Goal: Obtain resource: Download file/media

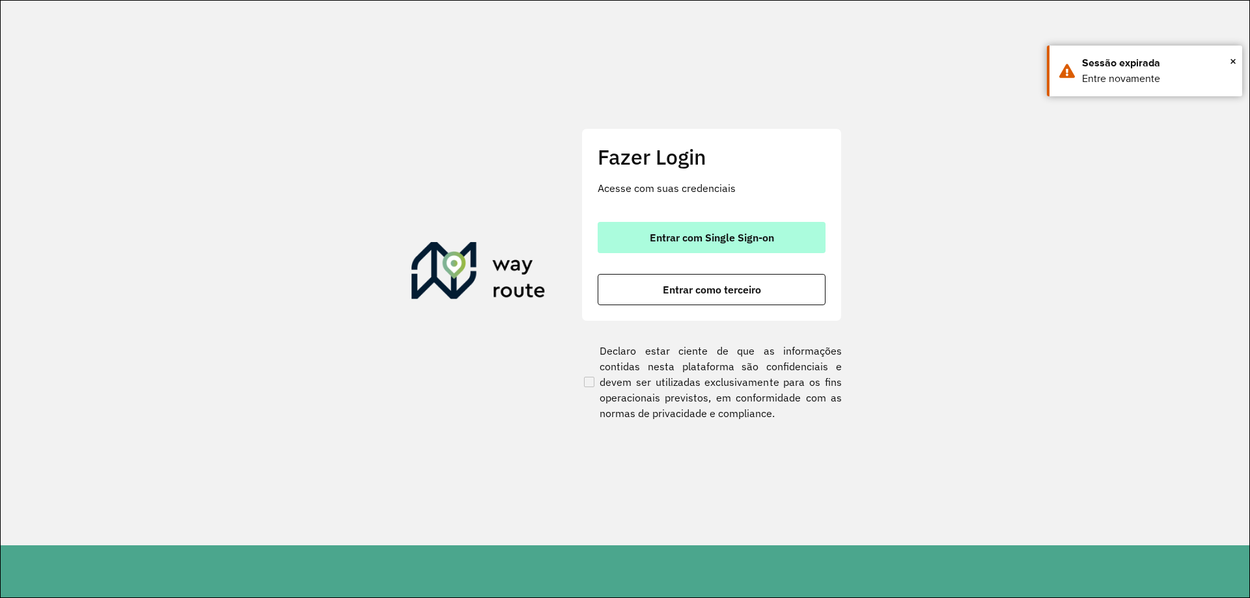
click at [700, 228] on button "Entrar com Single Sign-on" at bounding box center [712, 237] width 228 height 31
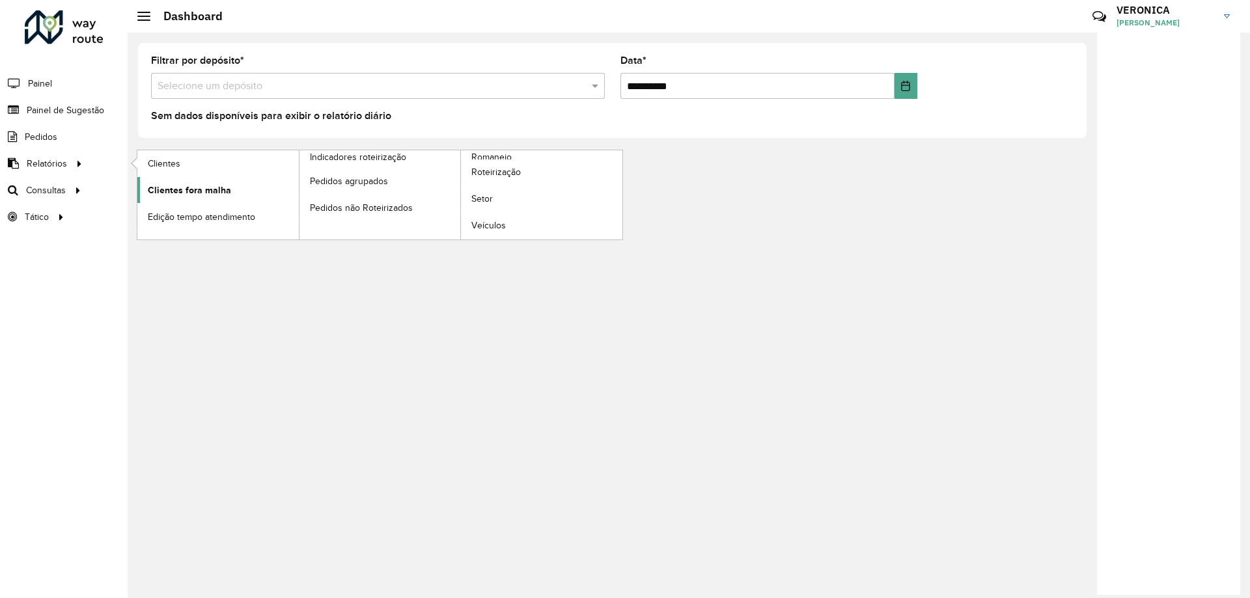
click at [189, 178] on link "Clientes fora malha" at bounding box center [217, 190] width 161 height 26
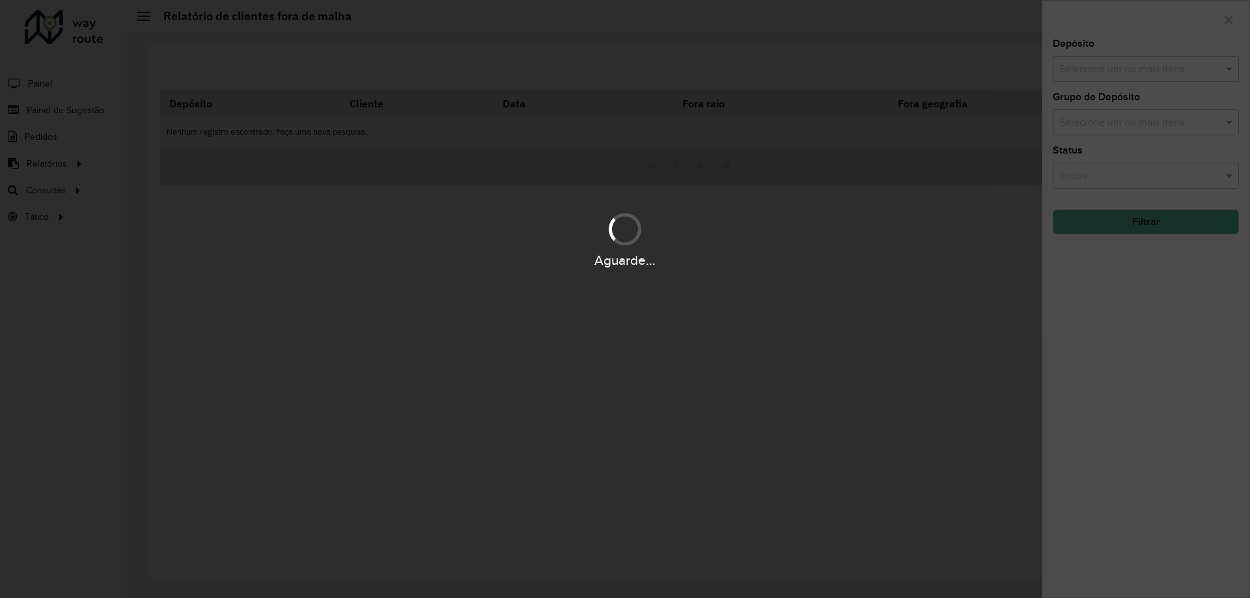
click at [188, 178] on div "Aguarde..." at bounding box center [625, 299] width 1250 height 598
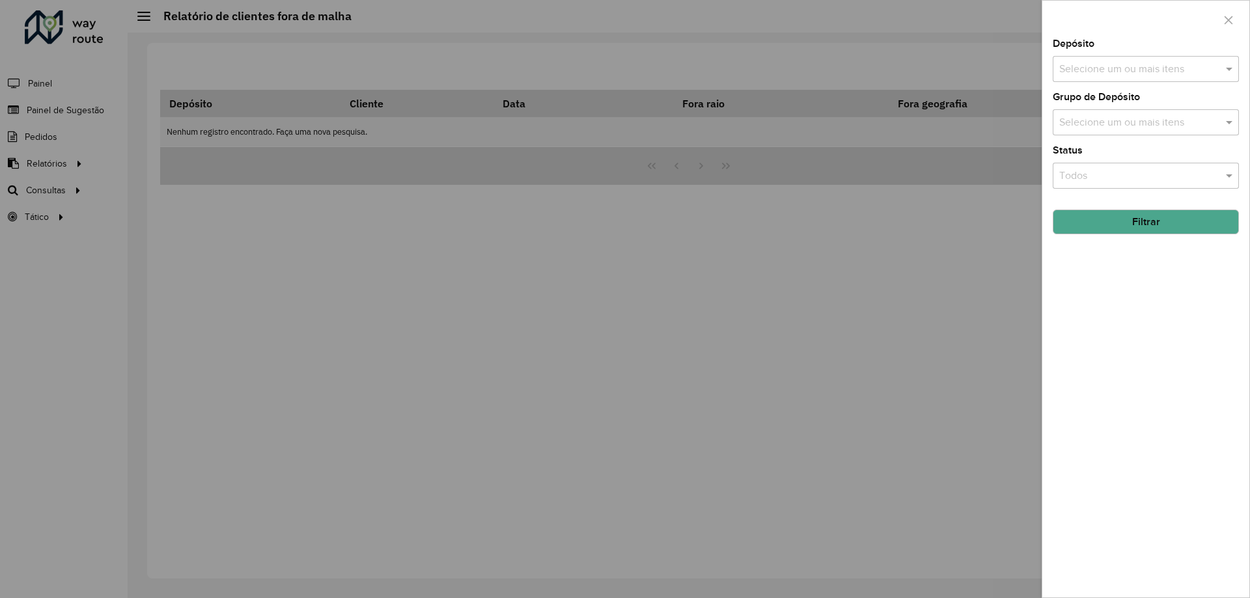
drag, startPoint x: 1227, startPoint y: 18, endPoint x: 754, endPoint y: 43, distance: 474.0
click at [1225, 20] on icon "button" at bounding box center [1228, 20] width 10 height 10
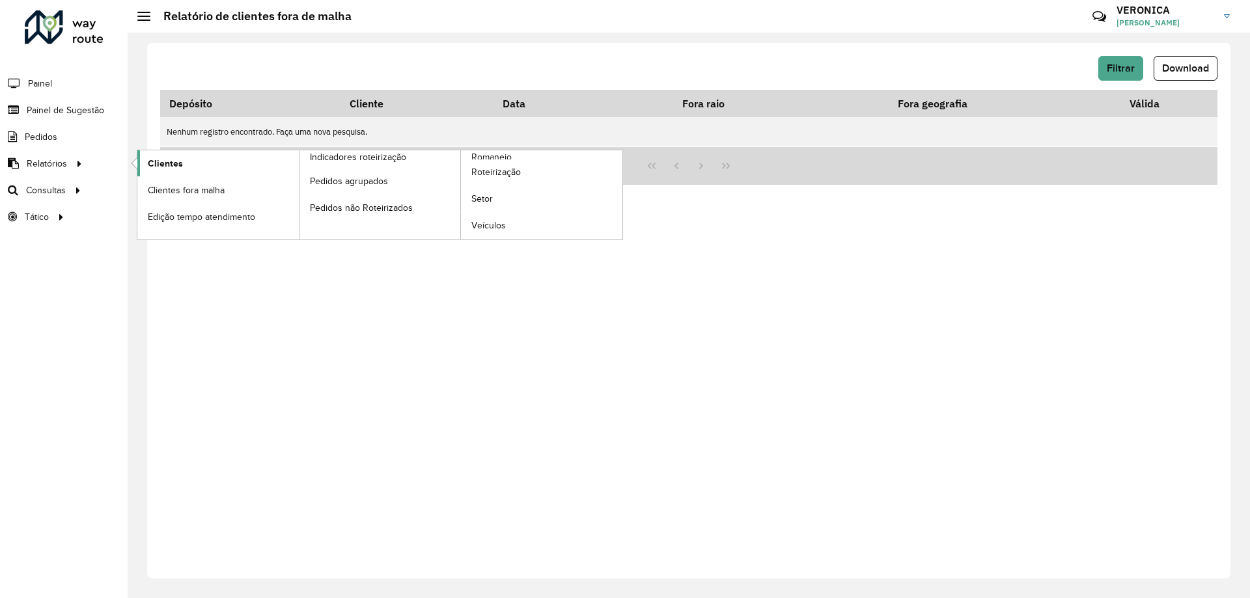
click at [201, 154] on link "Clientes" at bounding box center [217, 163] width 161 height 26
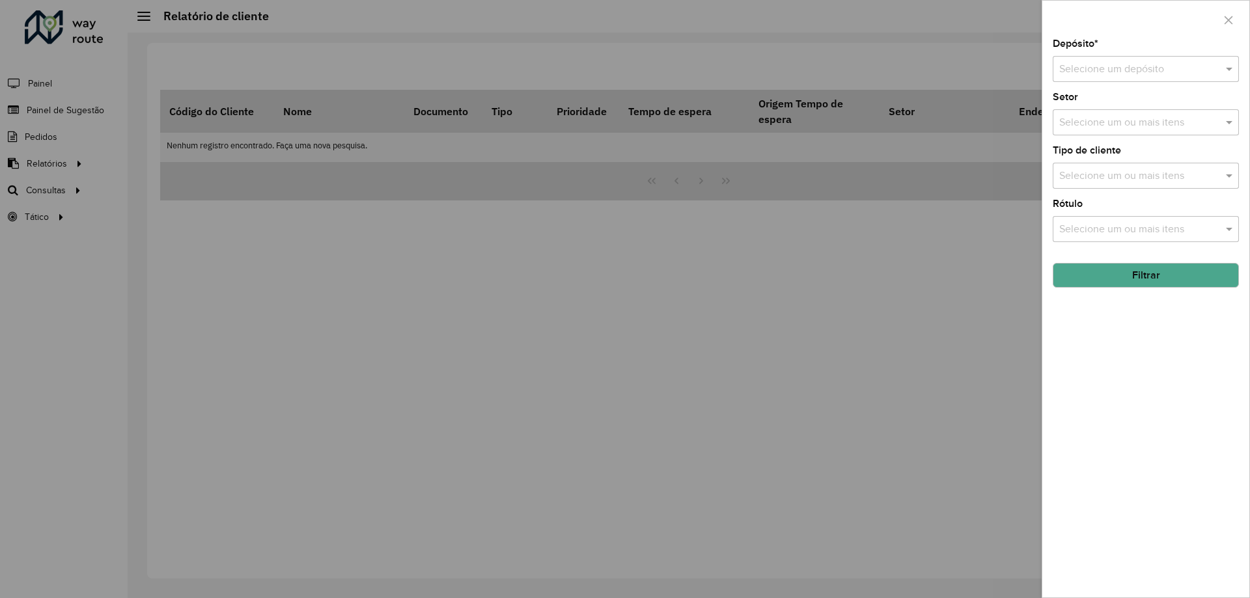
click at [1158, 66] on input "text" at bounding box center [1132, 70] width 147 height 16
click at [1101, 106] on span "AS - Vitória da Conquista" at bounding box center [1116, 106] width 114 height 11
click at [1102, 113] on div "Selecione um ou mais itens" at bounding box center [1146, 122] width 186 height 26
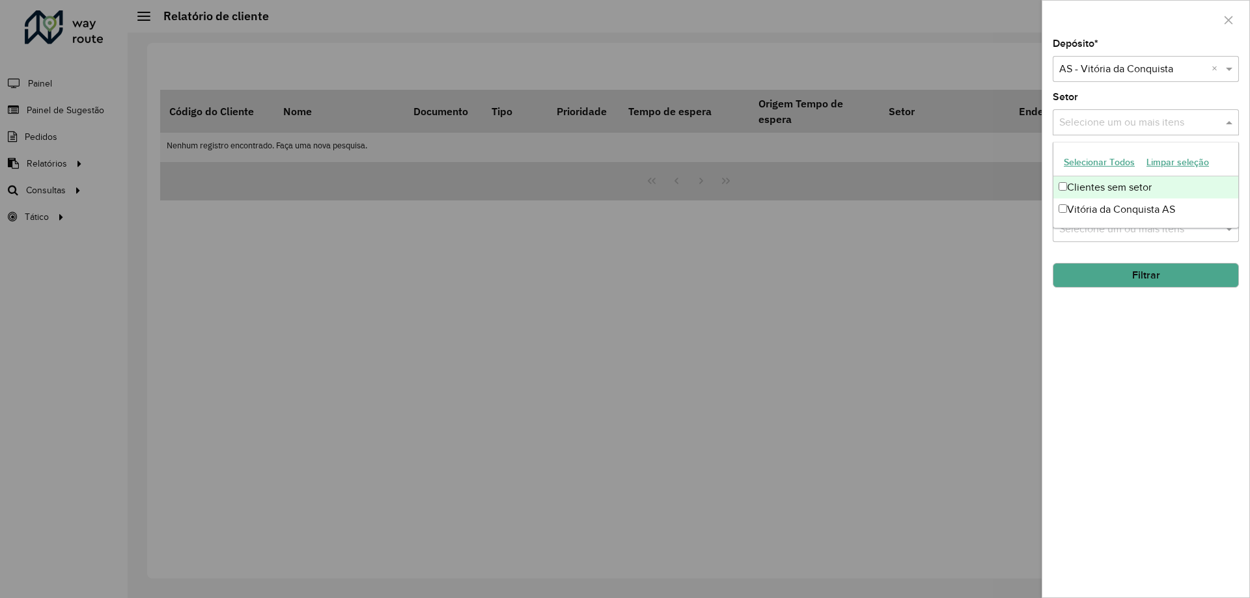
click at [1092, 163] on button "Selecionar Todos" at bounding box center [1099, 162] width 83 height 20
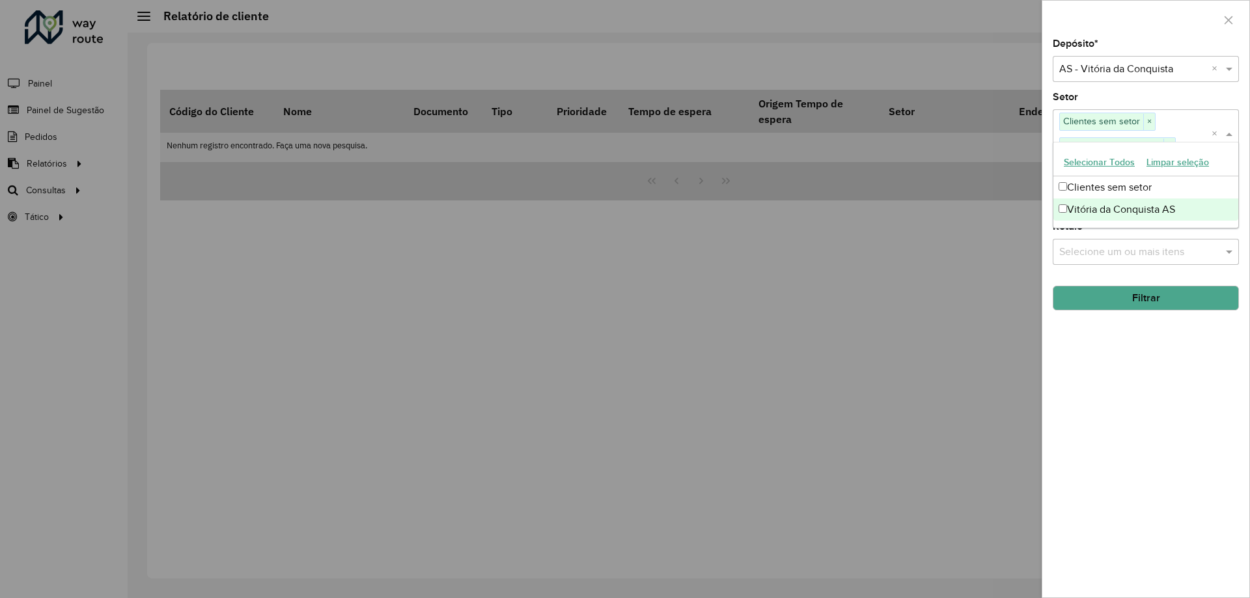
click at [1134, 257] on input "text" at bounding box center [1139, 252] width 167 height 16
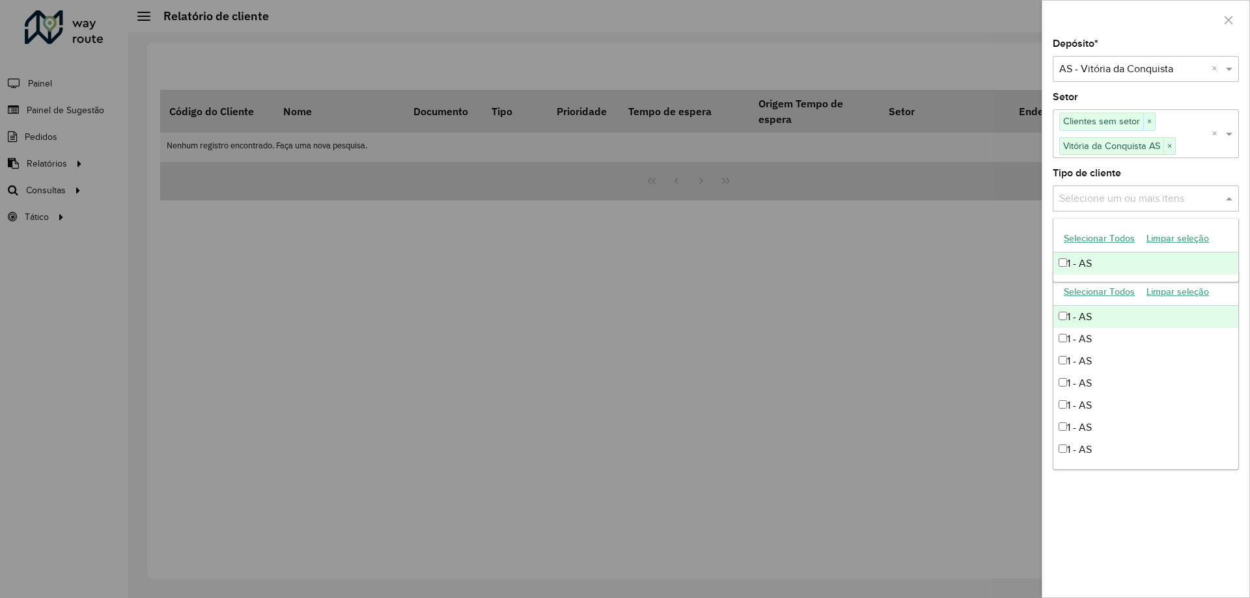
click at [1121, 204] on input "text" at bounding box center [1139, 199] width 167 height 16
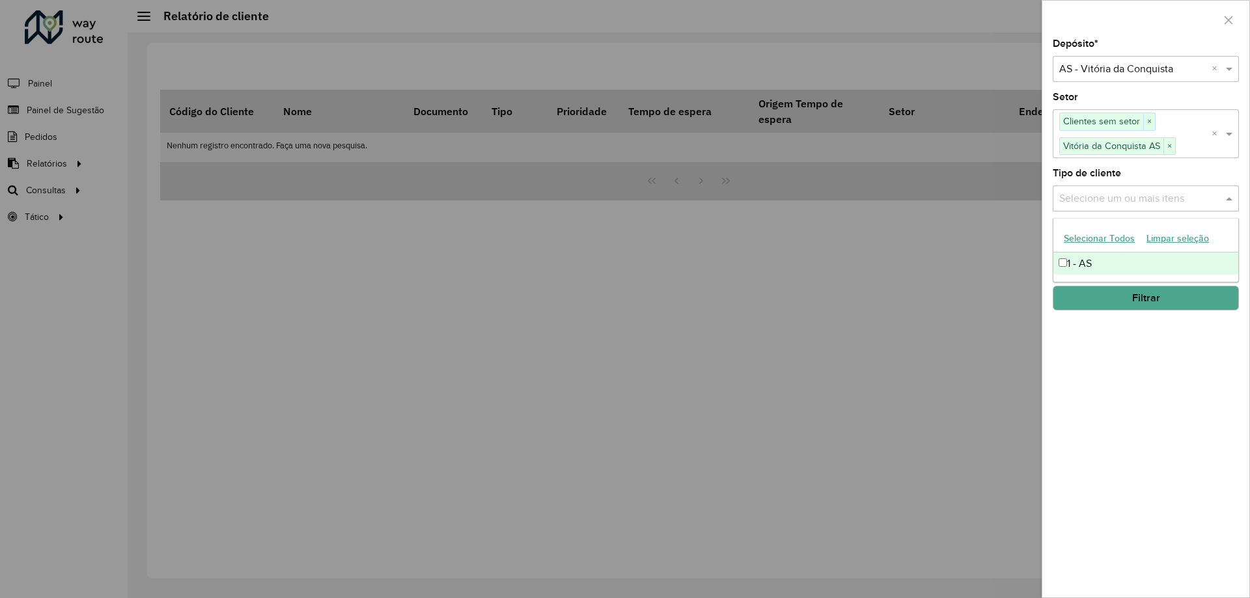
click at [1109, 240] on button "Selecionar Todos" at bounding box center [1099, 239] width 83 height 20
drag, startPoint x: 1115, startPoint y: 358, endPoint x: 1109, endPoint y: 357, distance: 6.5
click at [1113, 359] on div "Depósito * Selecione um depósito × AS - Vitória da Conquista × Setor Selecione …" at bounding box center [1145, 318] width 207 height 559
click at [1117, 247] on input "text" at bounding box center [1139, 252] width 167 height 16
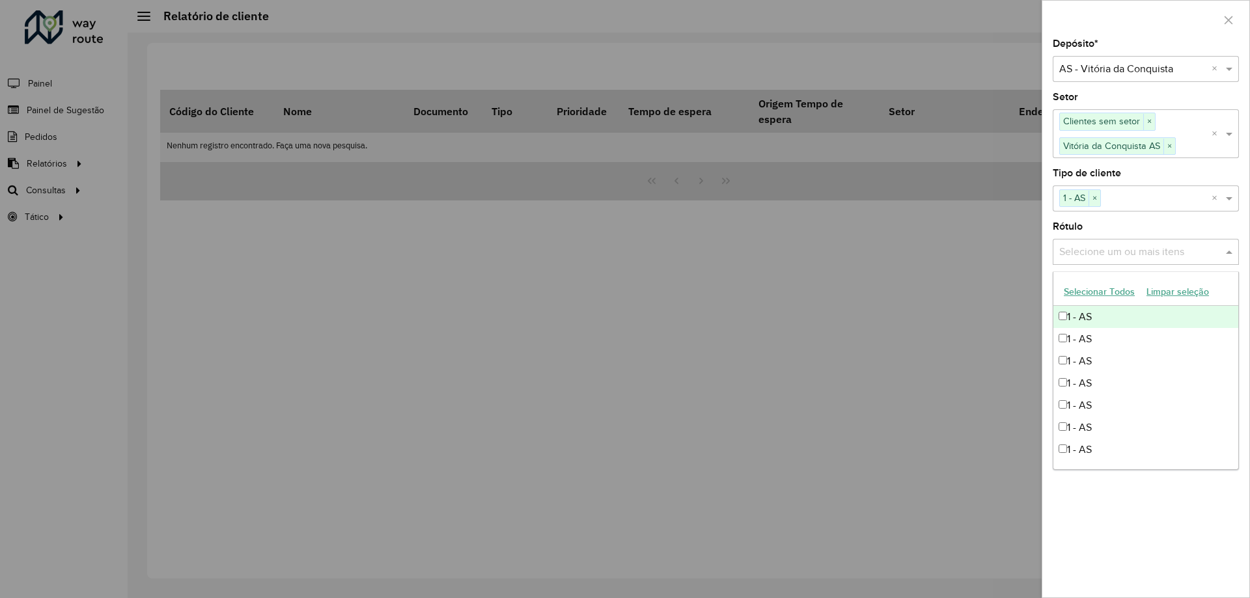
click at [1103, 294] on button "Selecionar Todos" at bounding box center [1099, 292] width 83 height 20
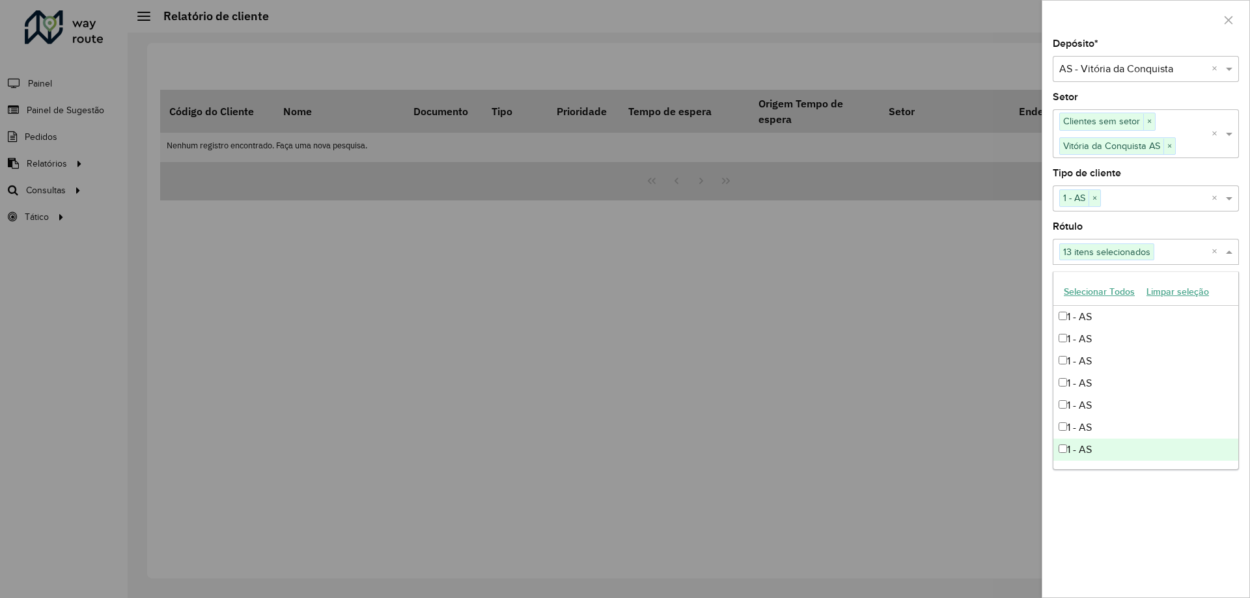
click at [1175, 550] on div "Depósito * Selecione um depósito × AS - Vitória da Conquista × Setor Selecione …" at bounding box center [1145, 318] width 207 height 559
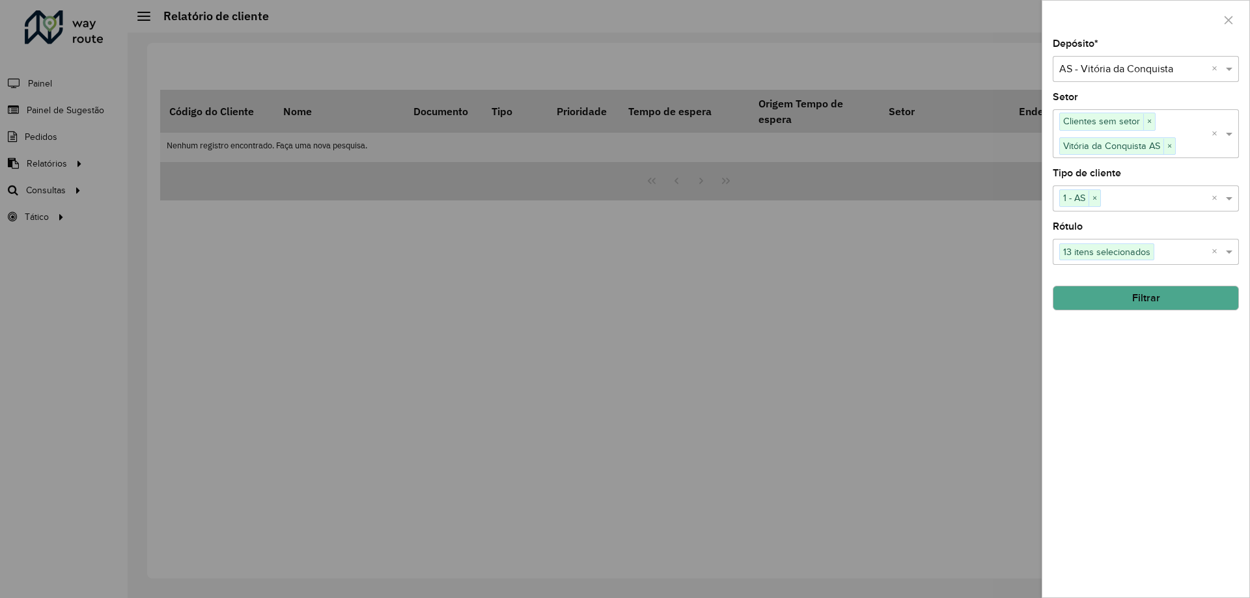
click at [1158, 296] on button "Filtrar" at bounding box center [1146, 298] width 186 height 25
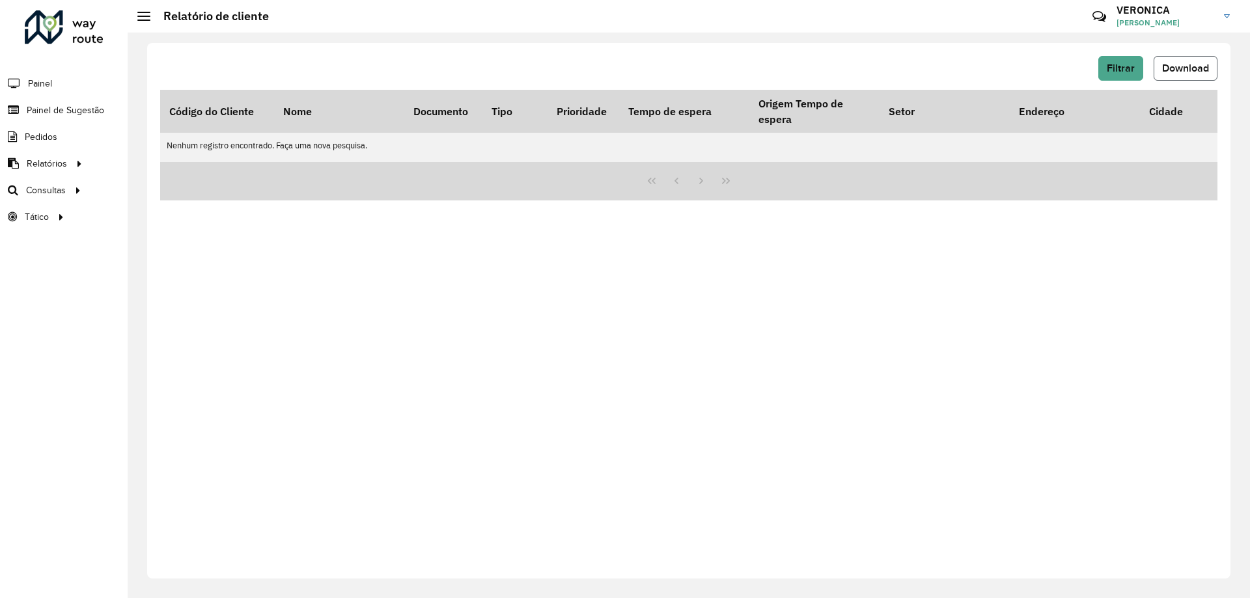
click at [1190, 68] on span "Download" at bounding box center [1185, 68] width 47 height 11
click at [1174, 68] on span "Download" at bounding box center [1185, 68] width 47 height 11
click at [1178, 70] on span "Download" at bounding box center [1185, 68] width 47 height 11
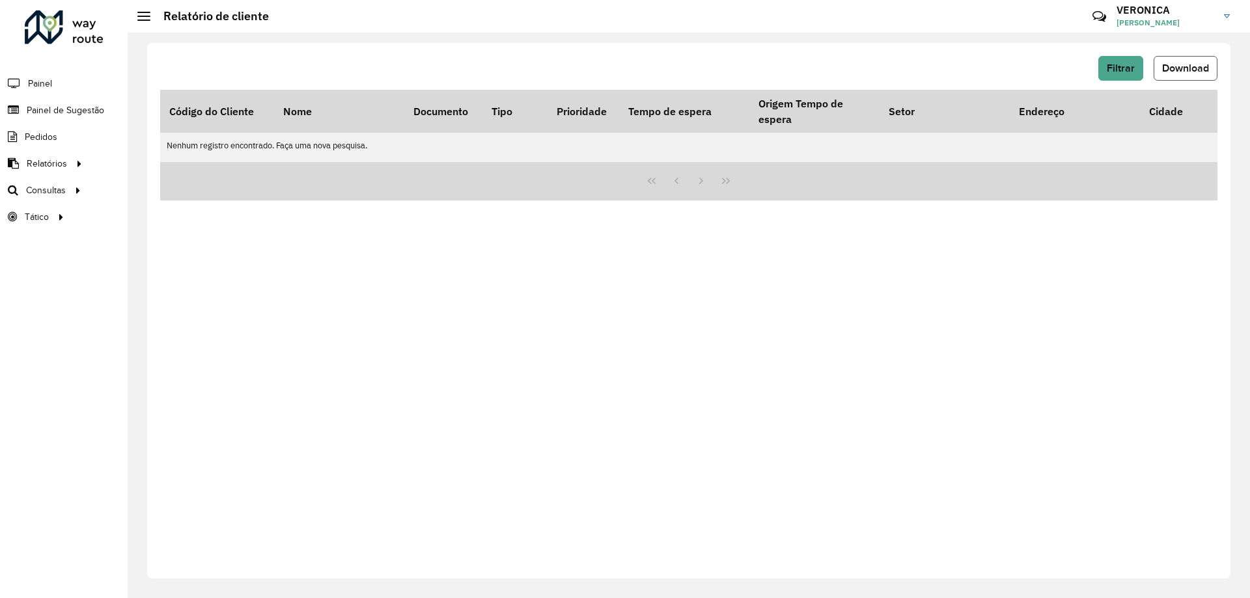
click at [1178, 70] on span "Download" at bounding box center [1185, 68] width 47 height 11
click at [1116, 68] on span "Filtrar" at bounding box center [1121, 68] width 28 height 11
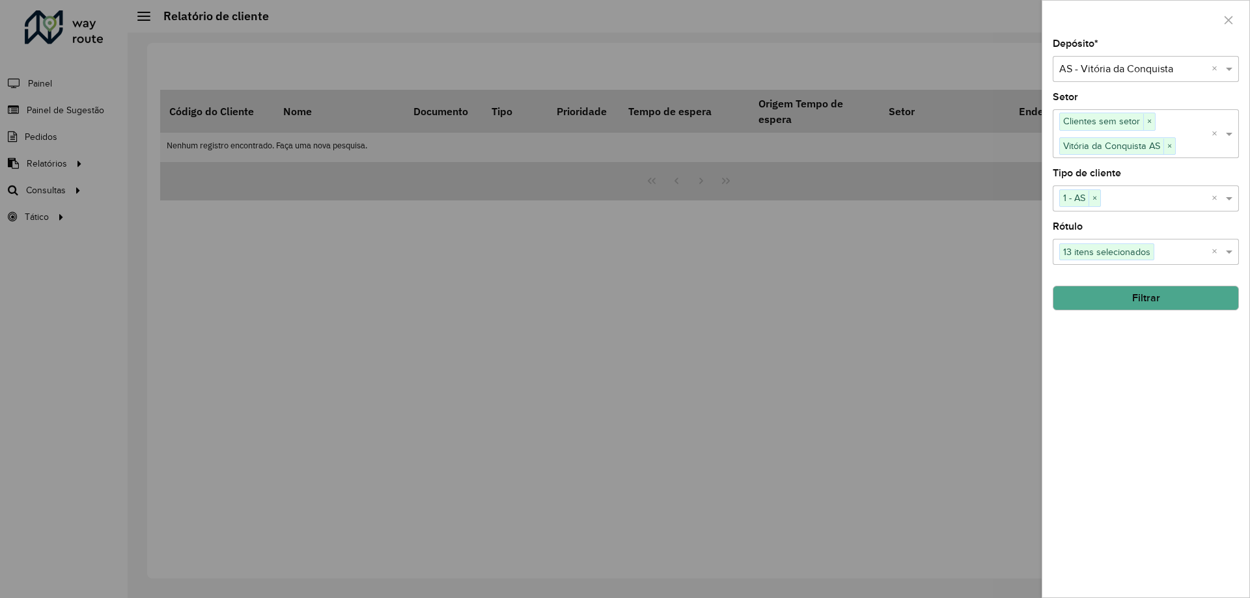
drag, startPoint x: 821, startPoint y: 320, endPoint x: 834, endPoint y: 311, distance: 16.3
click at [822, 316] on div at bounding box center [625, 299] width 1250 height 598
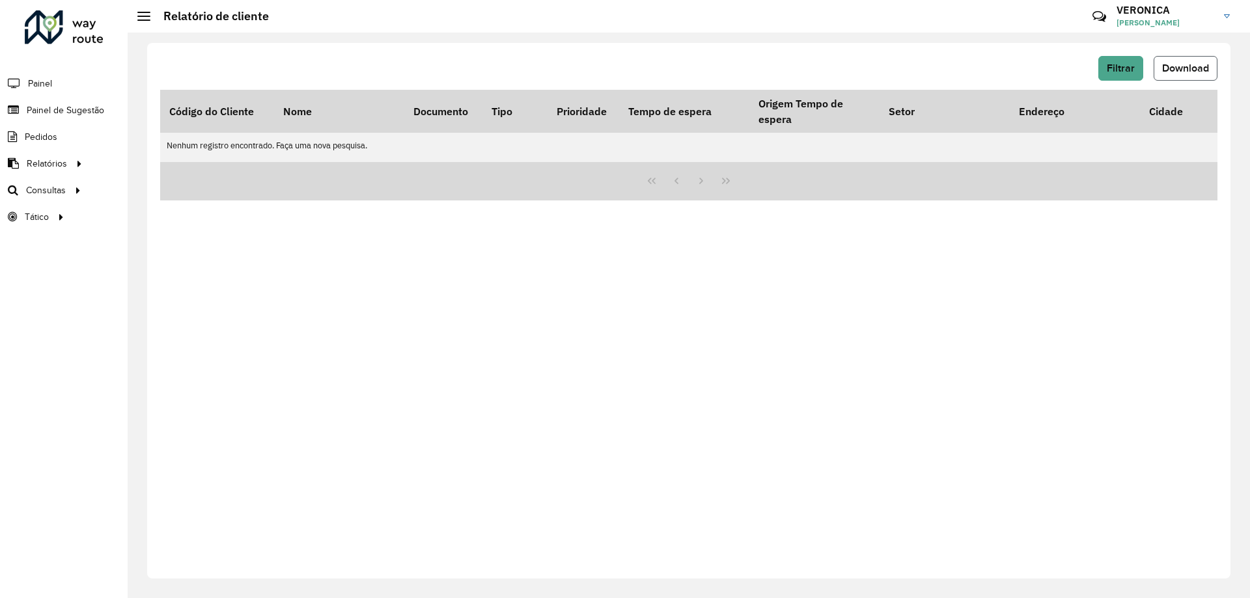
click at [1176, 66] on span "Download" at bounding box center [1185, 68] width 47 height 11
click at [1174, 74] on button "Download" at bounding box center [1186, 68] width 64 height 25
click at [1175, 74] on button "Download" at bounding box center [1186, 68] width 64 height 25
click at [1176, 74] on button "Download" at bounding box center [1186, 68] width 64 height 25
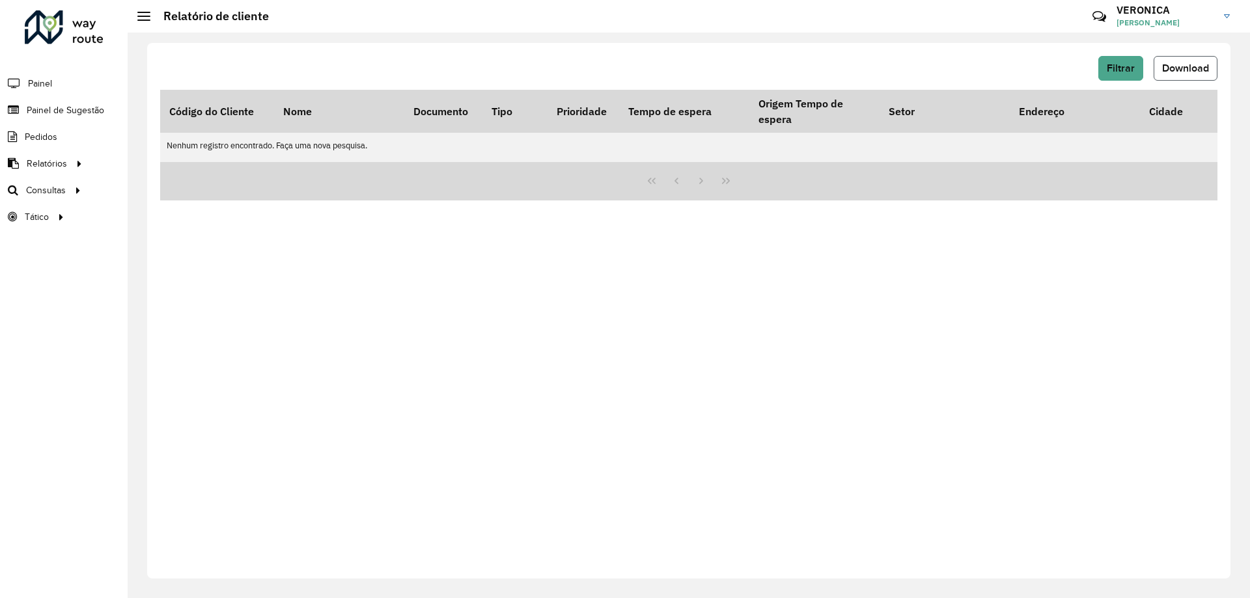
click at [1176, 74] on button "Download" at bounding box center [1186, 68] width 64 height 25
drag, startPoint x: 1212, startPoint y: 78, endPoint x: 1206, endPoint y: 113, distance: 35.0
click at [1217, 77] on button "Download" at bounding box center [1186, 68] width 64 height 25
drag, startPoint x: 1206, startPoint y: 113, endPoint x: 1192, endPoint y: 161, distance: 50.3
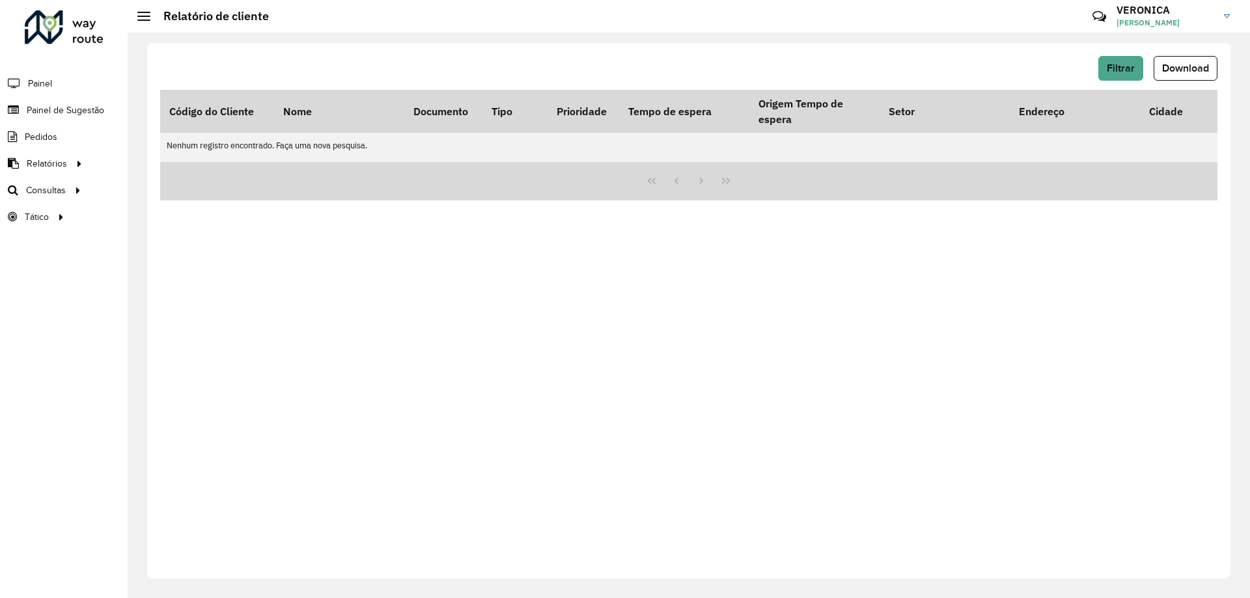
click at [1210, 113] on th "Cidade" at bounding box center [1205, 111] width 130 height 43
drag, startPoint x: 1217, startPoint y: 69, endPoint x: 1208, endPoint y: 102, distance: 34.0
click at [1217, 71] on div "Filtrar Download Código do Cliente Nome Documento Tipo Prioridade Tempo de espe…" at bounding box center [688, 311] width 1083 height 536
click at [1210, 68] on button "Download" at bounding box center [1186, 68] width 64 height 25
click at [1213, 71] on button "Download" at bounding box center [1186, 68] width 64 height 25
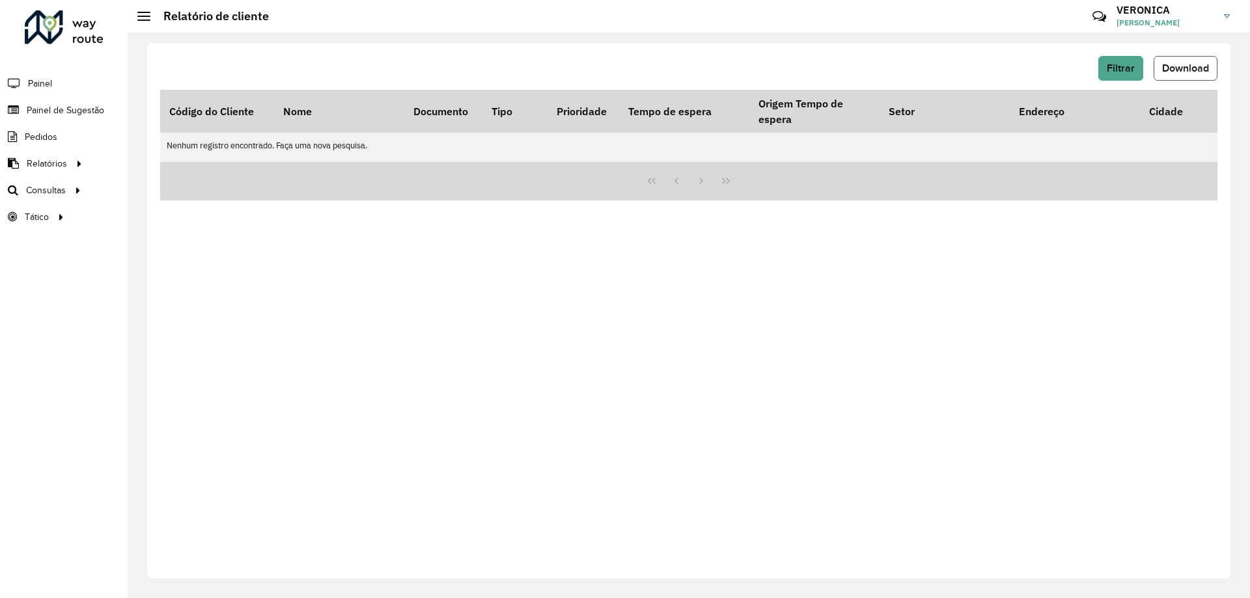
click at [1213, 71] on button "Download" at bounding box center [1186, 68] width 64 height 25
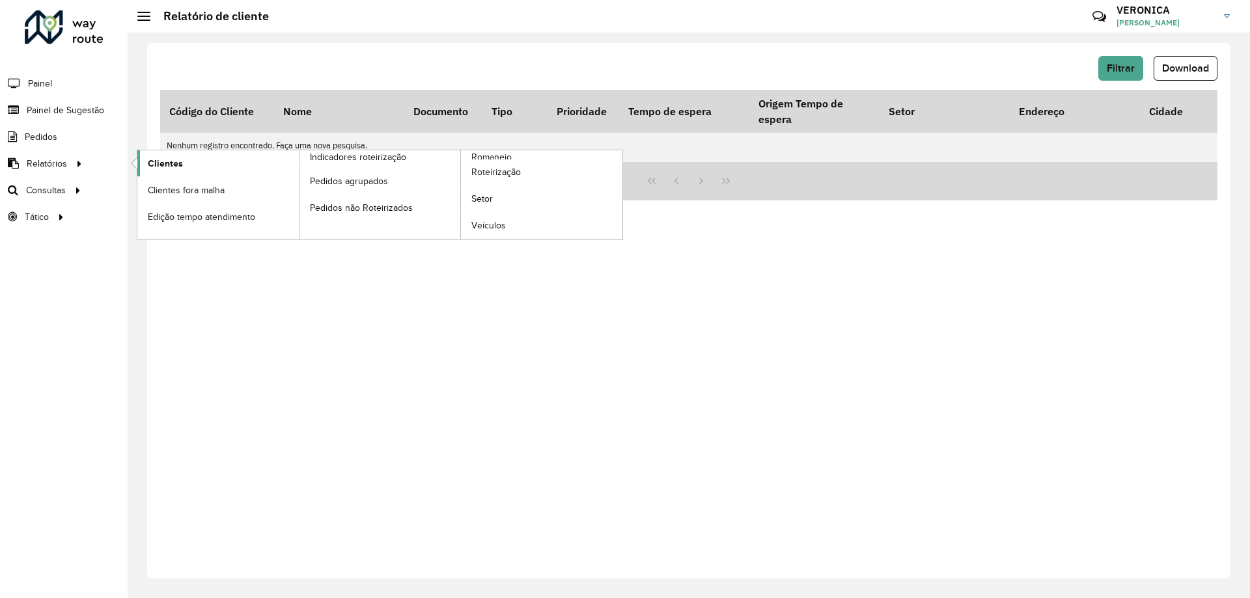
click at [197, 165] on link "Clientes" at bounding box center [217, 163] width 161 height 26
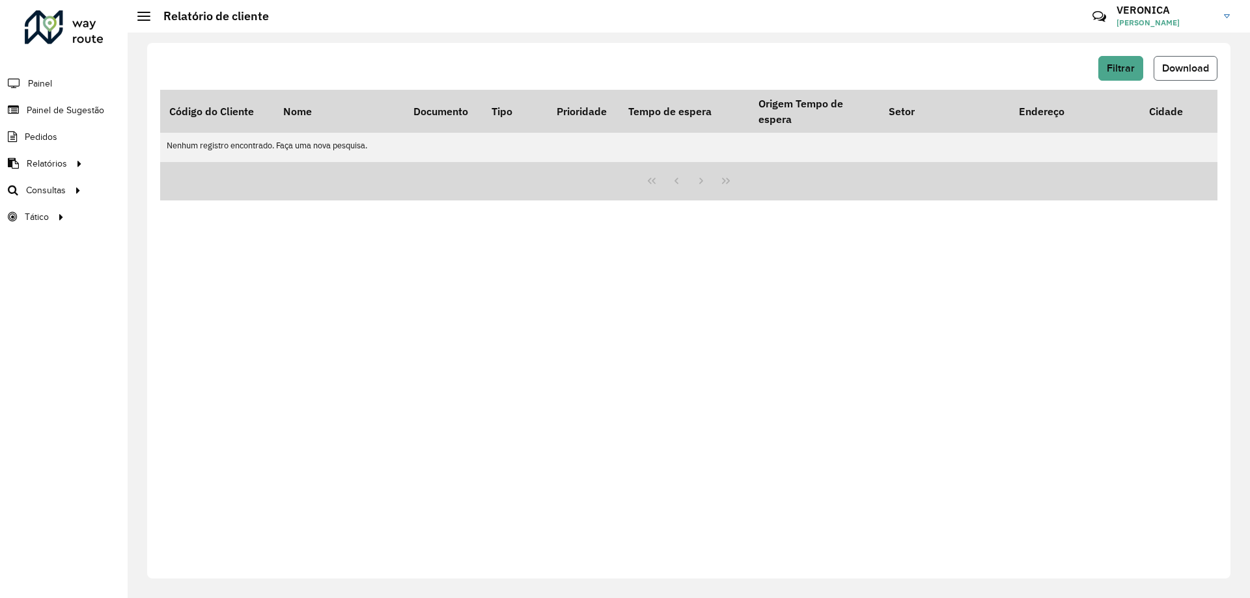
click at [1180, 67] on span "Download" at bounding box center [1185, 68] width 47 height 11
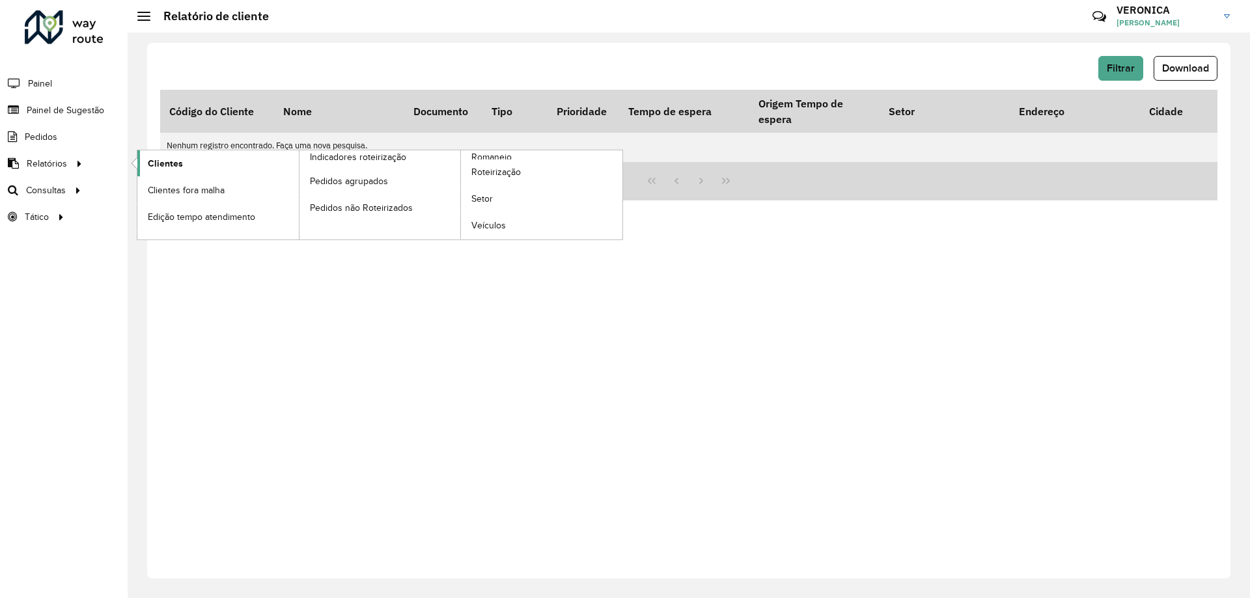
click at [193, 166] on link "Clientes" at bounding box center [217, 163] width 161 height 26
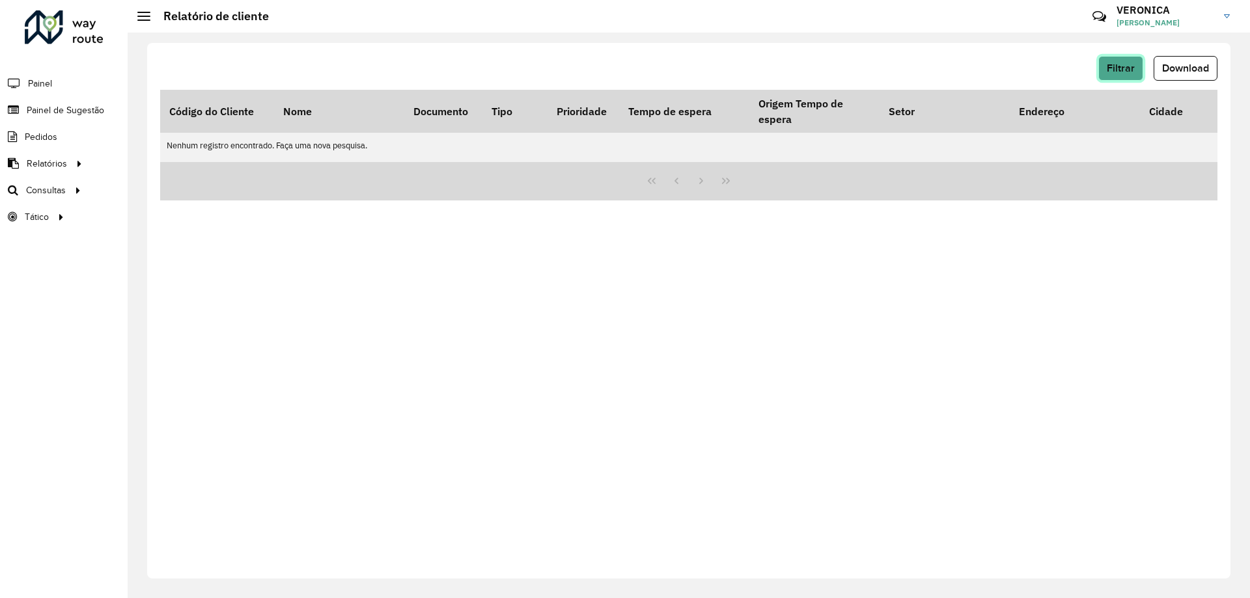
click at [1125, 63] on span "Filtrar" at bounding box center [1121, 68] width 28 height 11
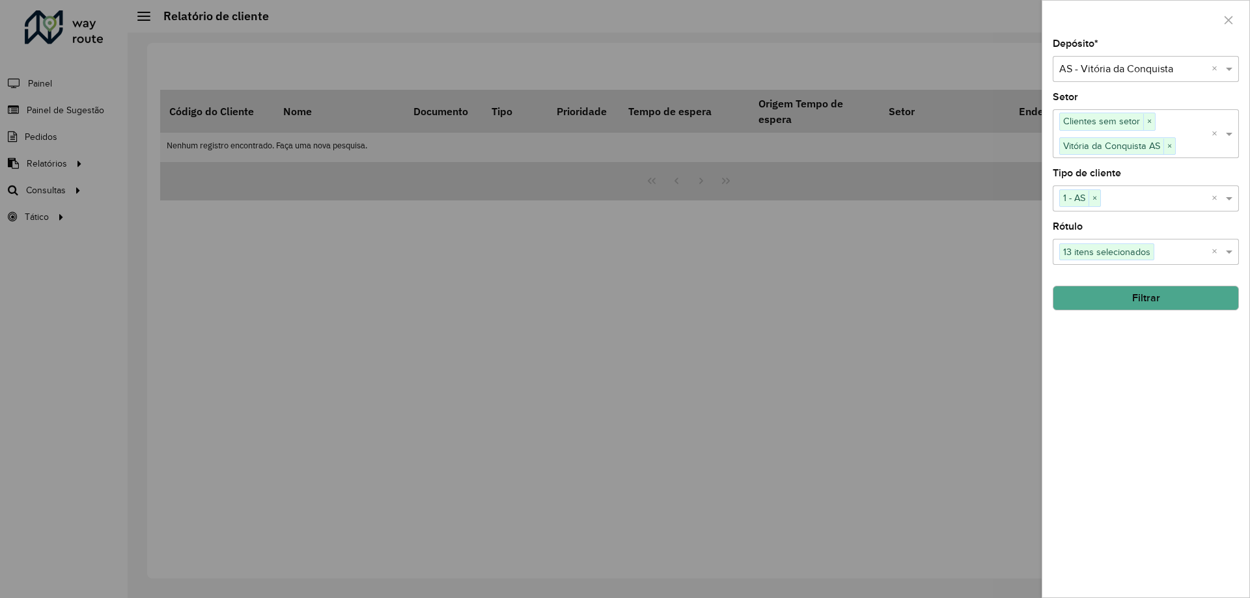
click at [1115, 68] on input "text" at bounding box center [1132, 70] width 147 height 16
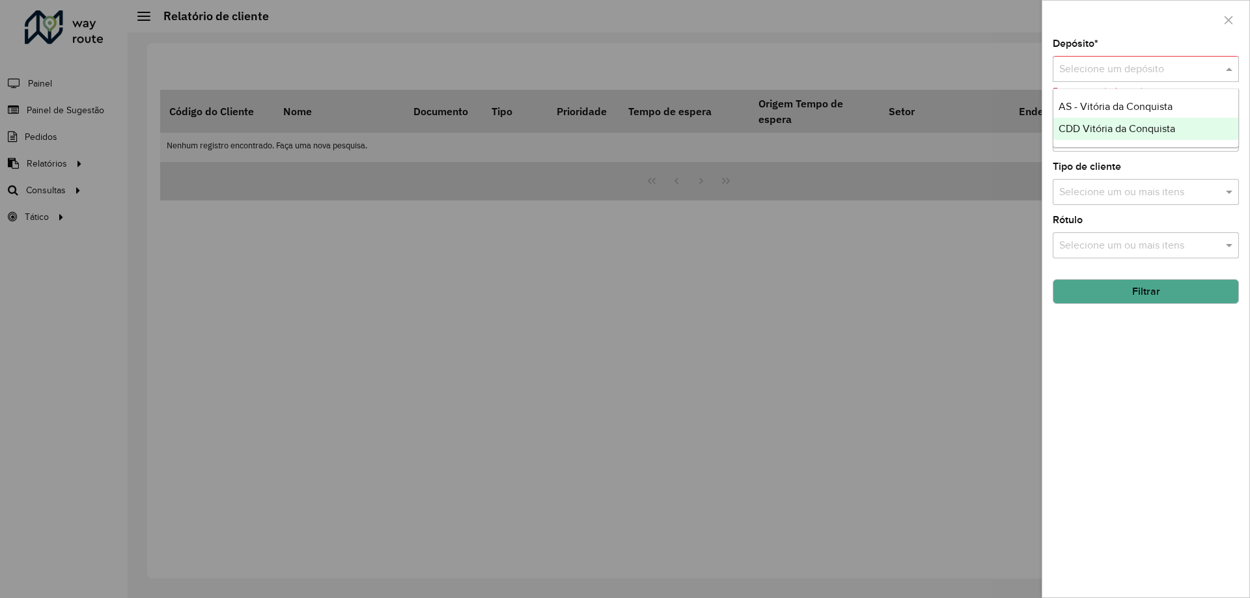
click at [1079, 126] on span "CDD Vitória da Conquista" at bounding box center [1117, 128] width 117 height 11
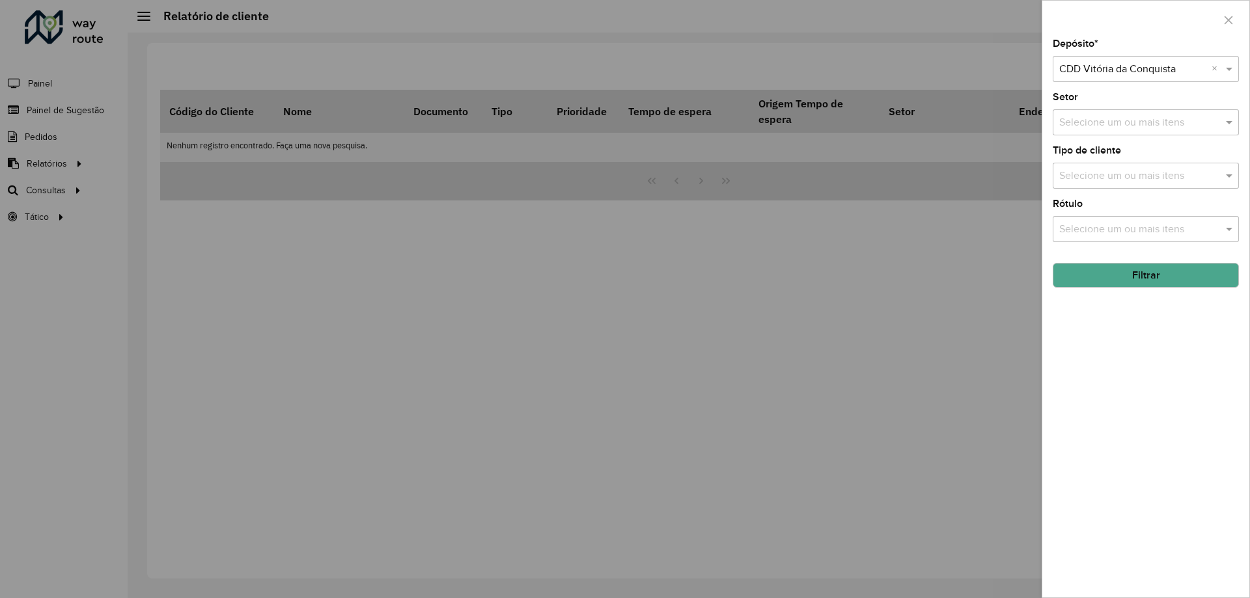
click at [1097, 124] on input "text" at bounding box center [1139, 123] width 167 height 16
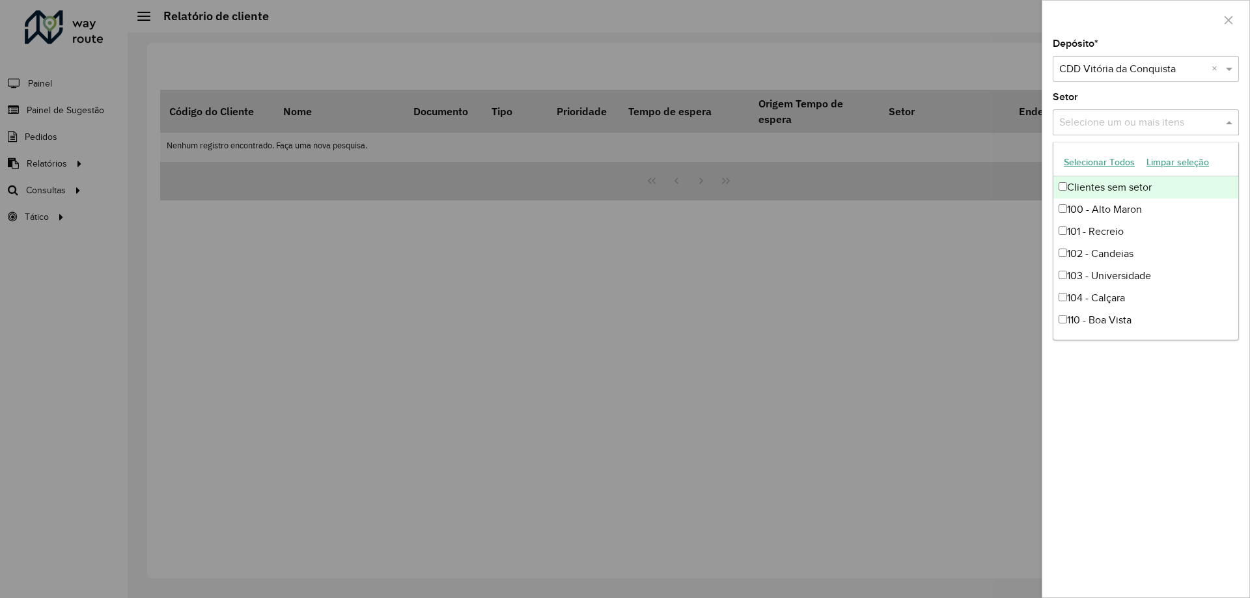
click at [1081, 159] on button "Selecionar Todos" at bounding box center [1099, 162] width 83 height 20
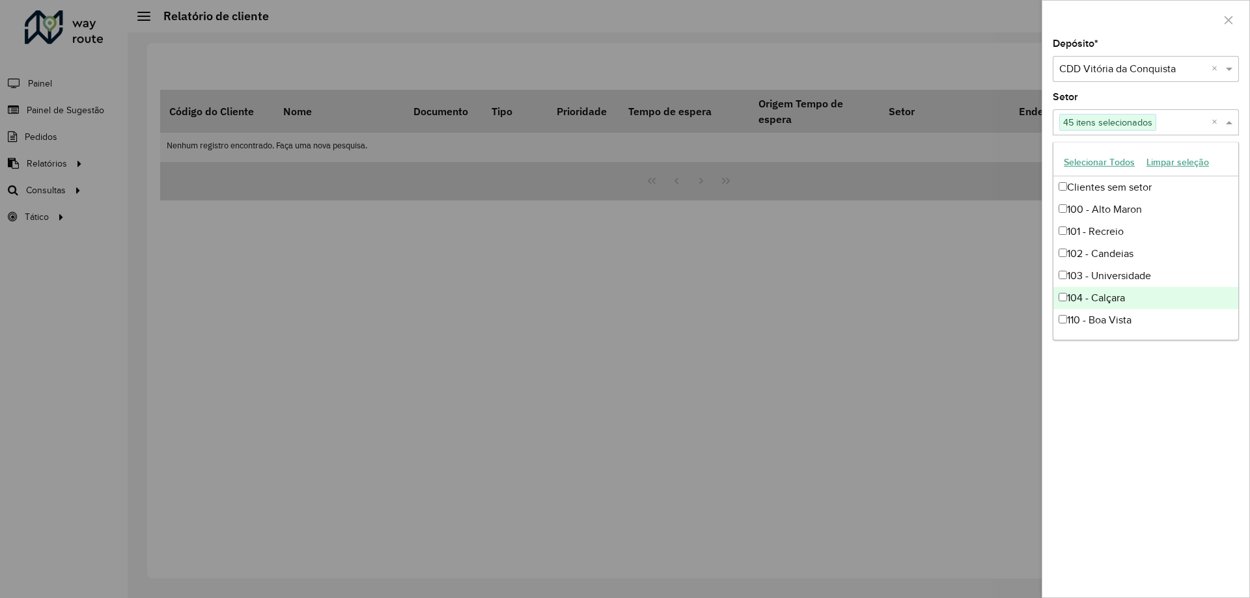
click at [1094, 443] on div "Depósito * Selecione um depósito × CDD Vitória da Conquista × Setor Selecione u…" at bounding box center [1145, 318] width 207 height 559
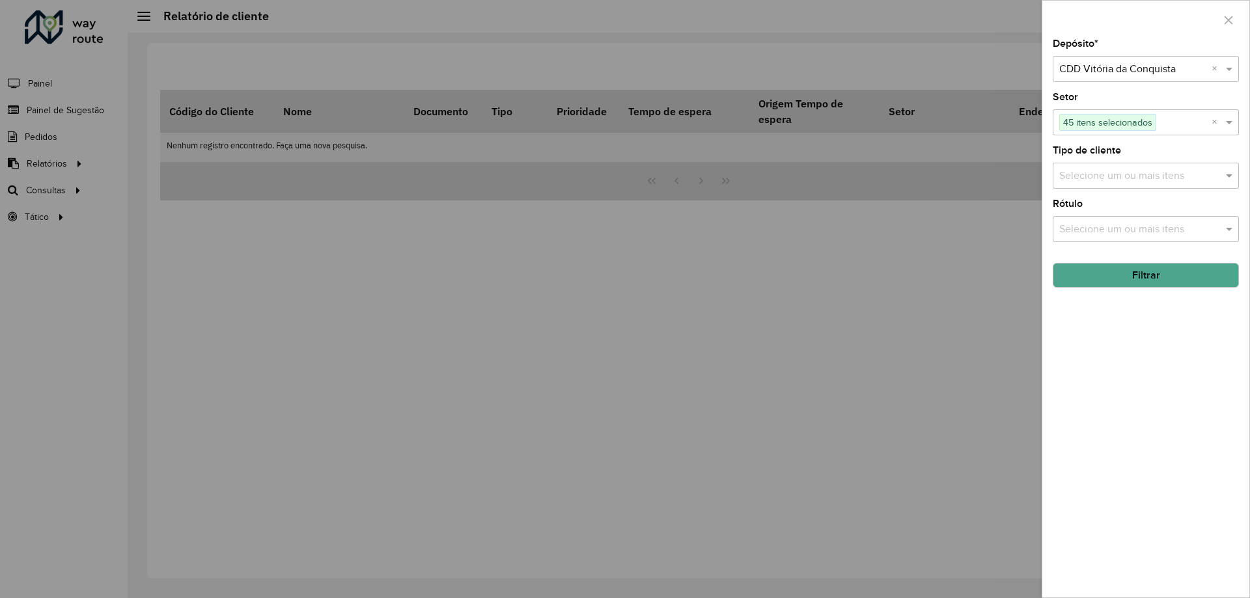
click at [1127, 176] on input "text" at bounding box center [1139, 177] width 167 height 16
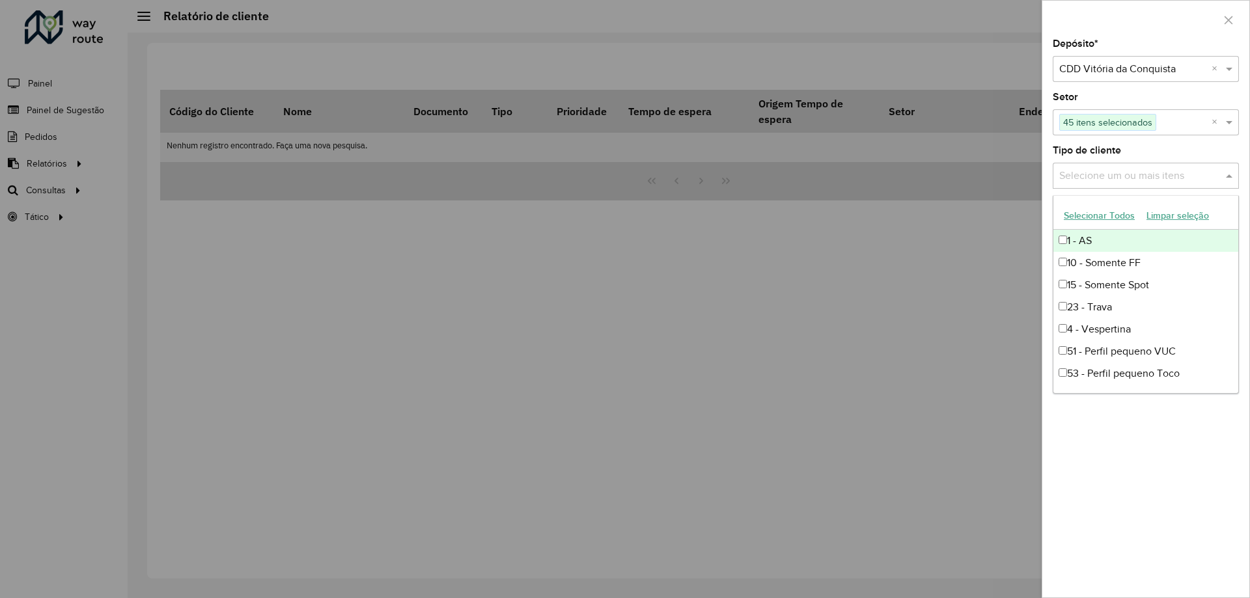
click at [1111, 215] on button "Selecionar Todos" at bounding box center [1099, 216] width 83 height 20
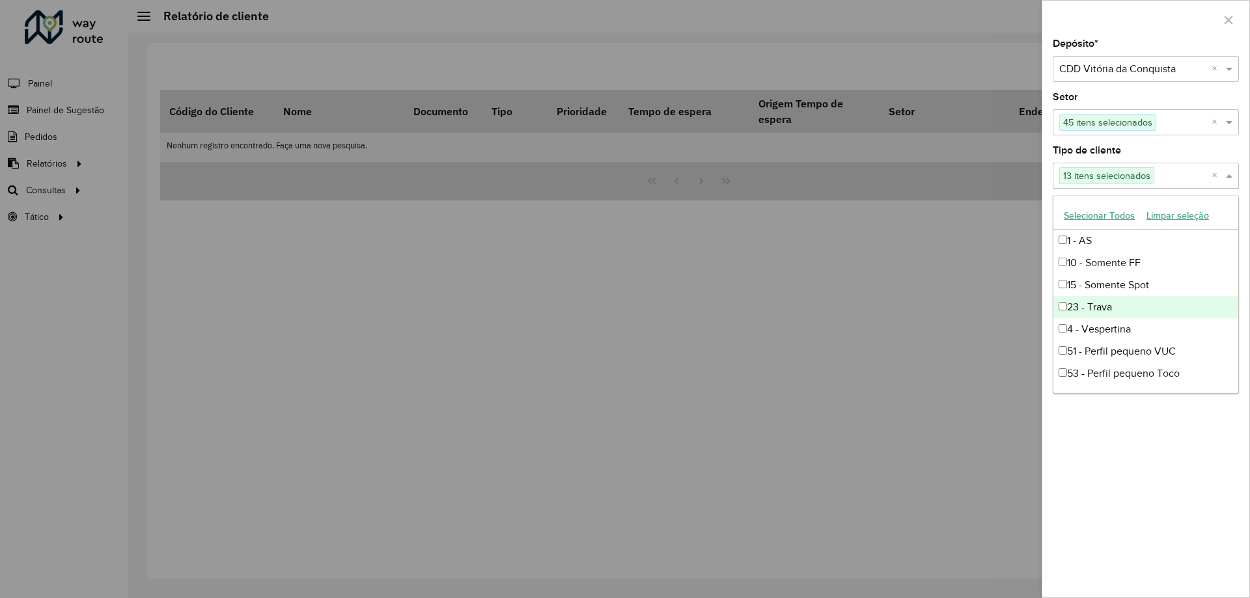
click at [1085, 457] on div "Depósito * Selecione um depósito × CDD Vitória da Conquista × Setor Selecione u…" at bounding box center [1145, 318] width 207 height 559
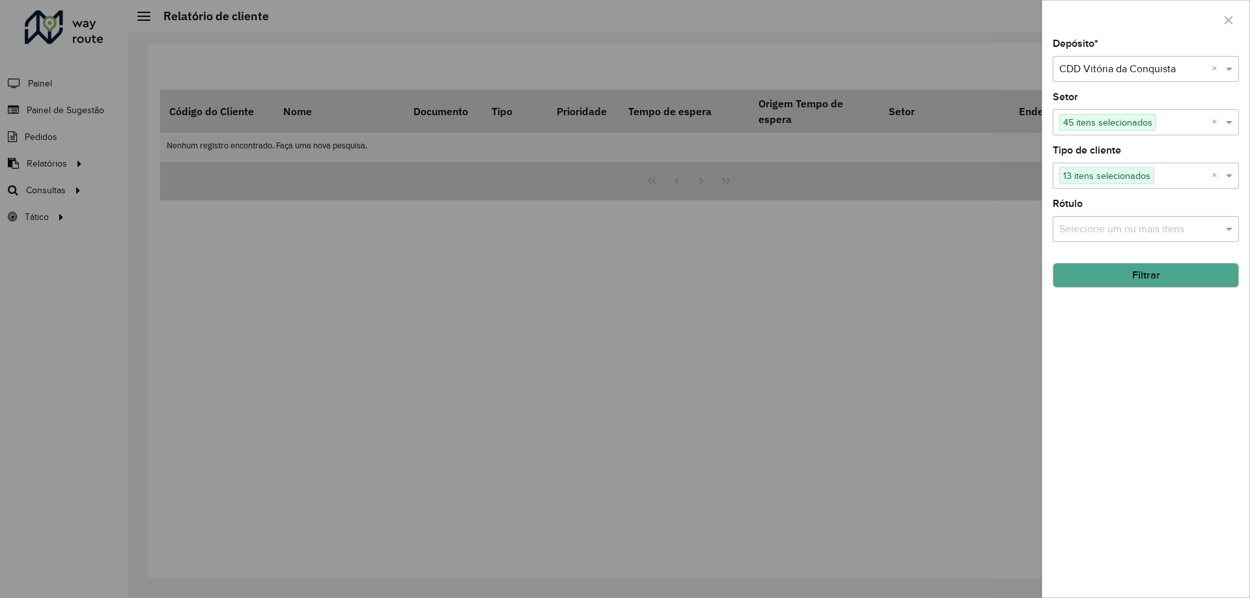
click at [1123, 240] on div "Selecione um ou mais itens" at bounding box center [1146, 229] width 186 height 26
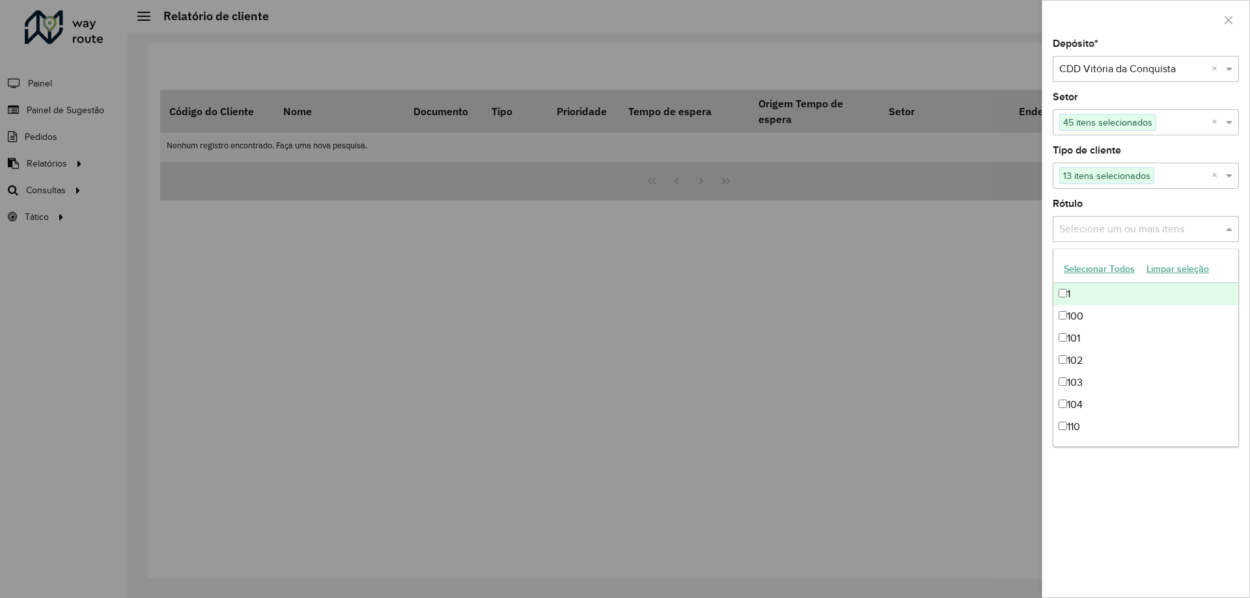
click at [1105, 270] on button "Selecionar Todos" at bounding box center [1099, 269] width 83 height 20
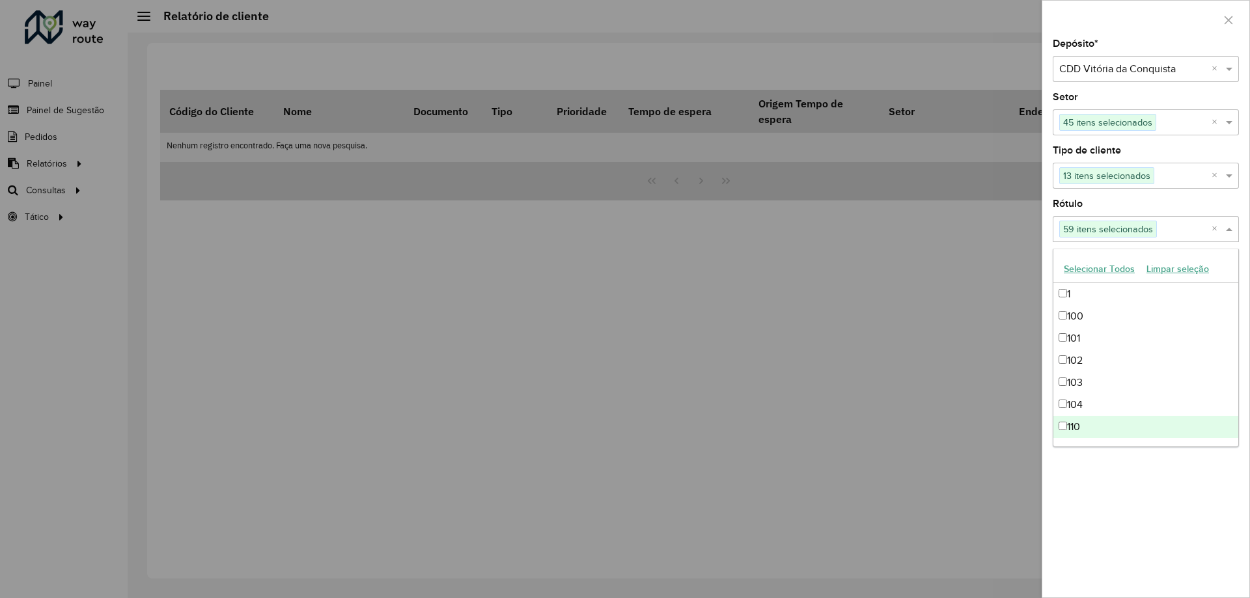
click at [1067, 519] on div "Depósito * Selecione um depósito × CDD Vitória da Conquista × Setor Selecione u…" at bounding box center [1145, 318] width 207 height 559
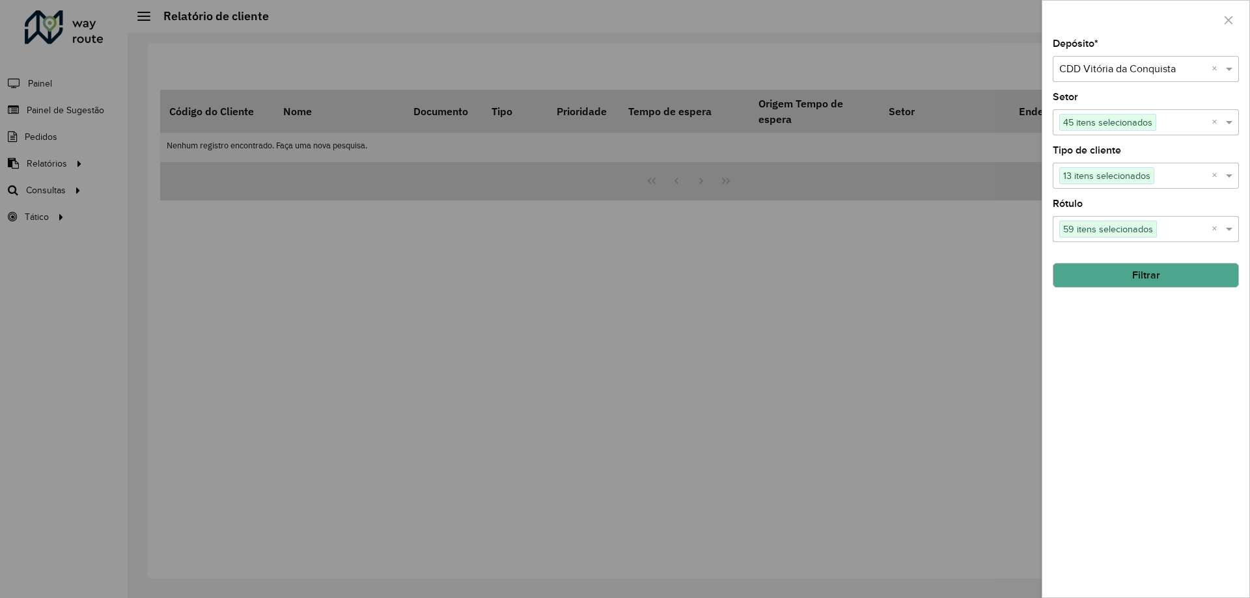
click at [1130, 275] on button "Filtrar" at bounding box center [1146, 275] width 186 height 25
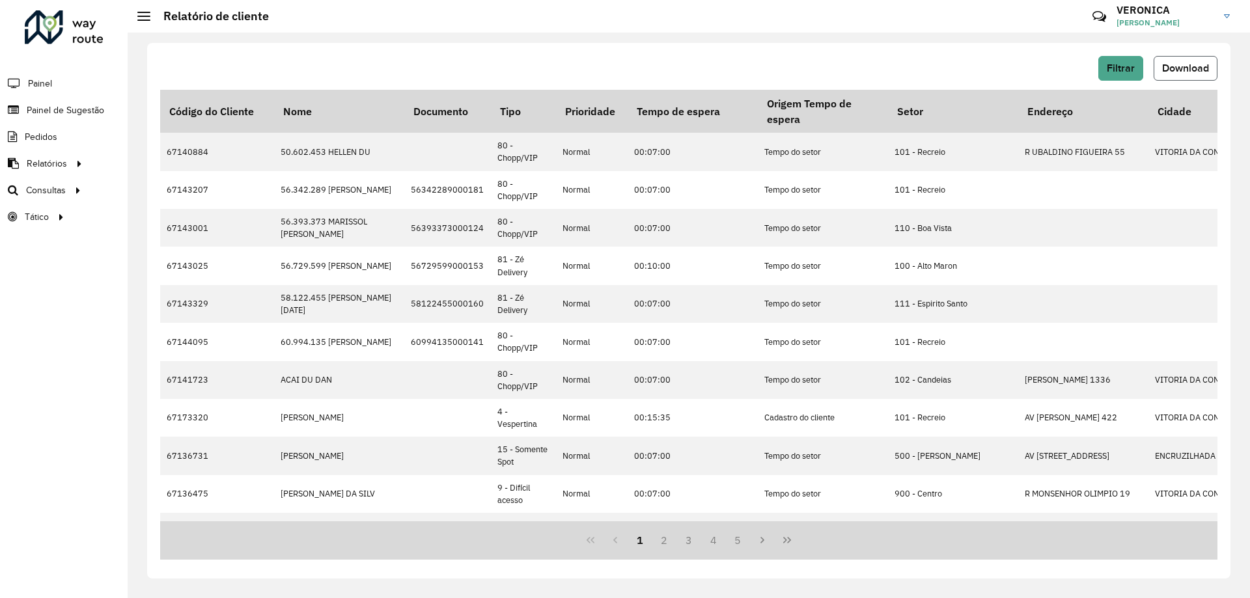
click at [1211, 74] on button "Download" at bounding box center [1186, 68] width 64 height 25
click at [1167, 61] on button "Download" at bounding box center [1186, 68] width 64 height 25
